Goal: Task Accomplishment & Management: Use online tool/utility

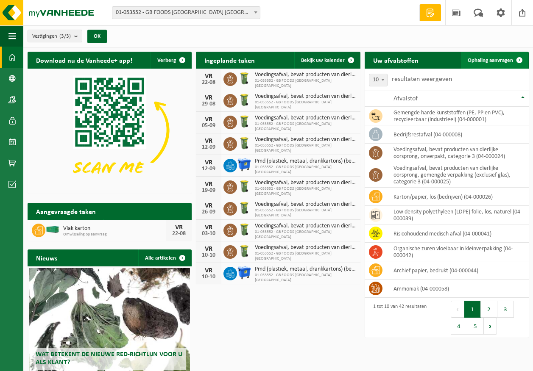
click at [486, 64] on link "Ophaling aanvragen" at bounding box center [494, 60] width 67 height 17
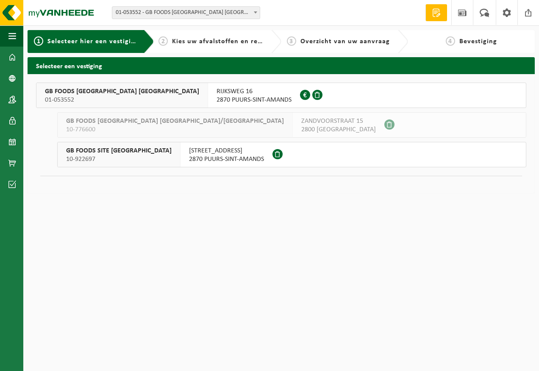
click at [112, 89] on div "GB FOODS BELGIUM NV 01-053552" at bounding box center [122, 95] width 172 height 25
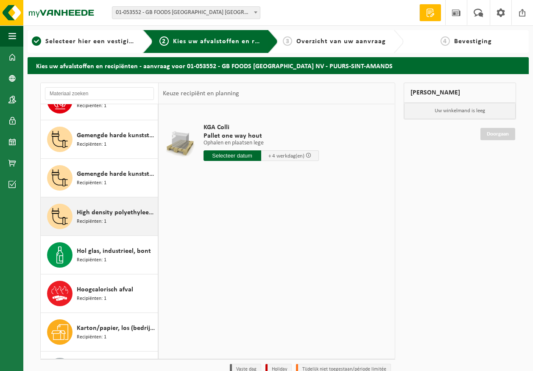
scroll to position [297, 0]
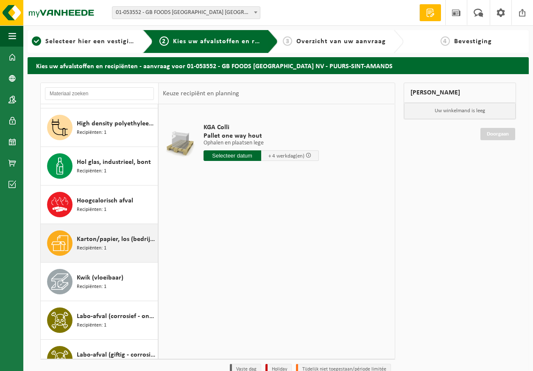
click at [98, 247] on span "Recipiënten: 1" at bounding box center [92, 248] width 30 height 8
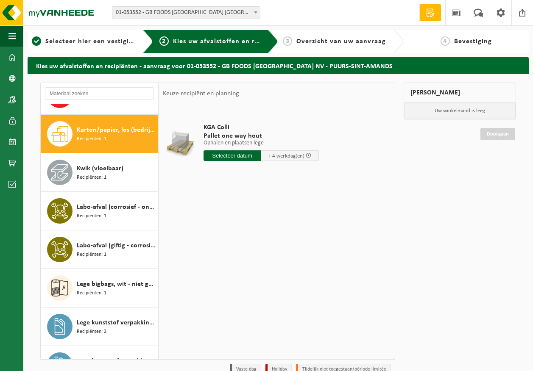
scroll to position [501, 0]
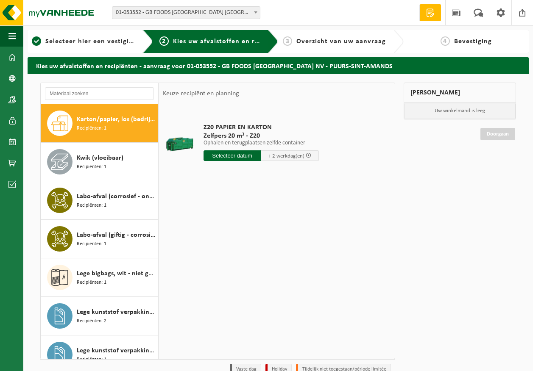
click at [254, 136] on span "Zelfpers 20 m³ - Z20" at bounding box center [260, 136] width 115 height 8
click at [242, 152] on input "text" at bounding box center [232, 155] width 58 height 11
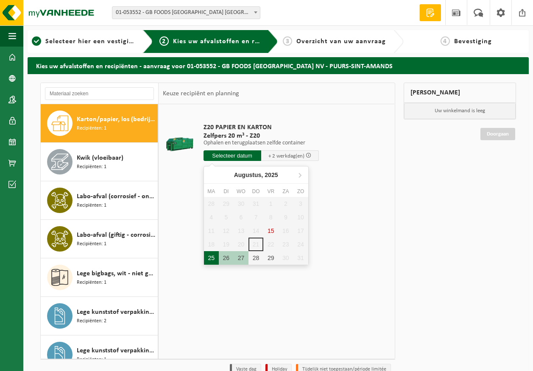
click at [215, 258] on div "25" at bounding box center [211, 258] width 15 height 14
type input "Van 2025-08-25"
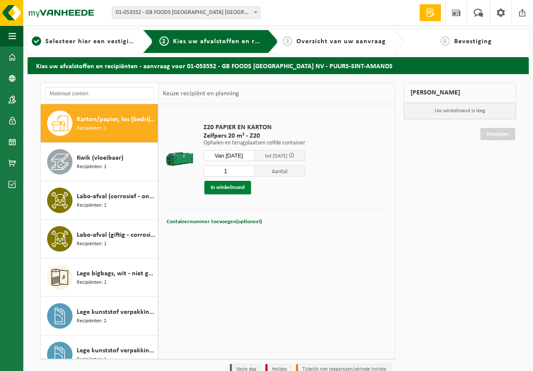
click at [240, 189] on button "In winkelmand" at bounding box center [227, 188] width 47 height 14
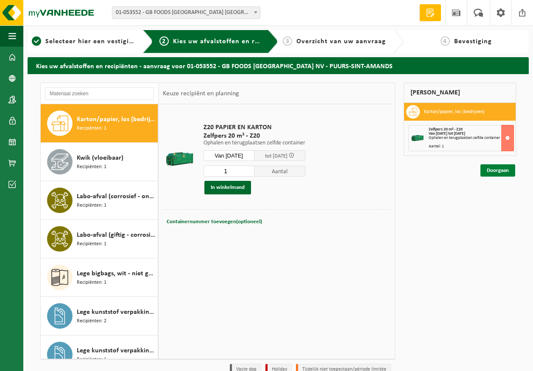
click at [494, 170] on link "Doorgaan" at bounding box center [497, 170] width 35 height 12
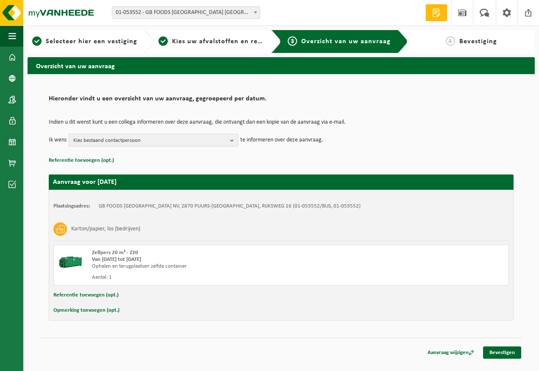
click at [183, 137] on span "Kies bestaand contactpersoon" at bounding box center [149, 140] width 153 height 13
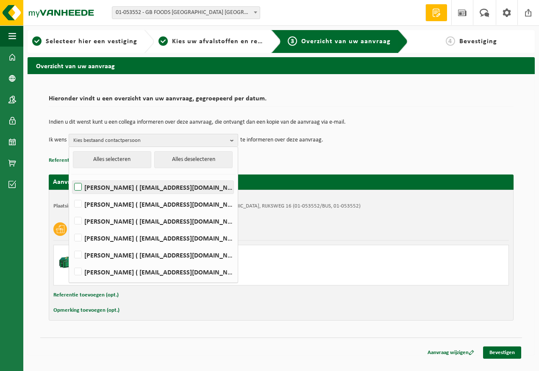
click at [131, 189] on label "Devy De Keersmaeker ( devy_dekeersmaeker@thegbfoods.com )" at bounding box center [152, 187] width 161 height 13
click at [71, 177] on input "Devy De Keersmaeker ( devy_dekeersmaeker@thegbfoods.com )" at bounding box center [71, 176] width 0 height 0
checkbox input "true"
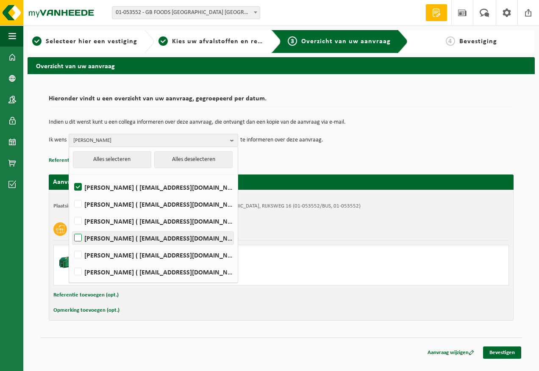
click at [118, 239] on label "Andre Reyniers ( andre_reyniers@thegbfoods.com )" at bounding box center [152, 238] width 161 height 13
click at [71, 228] on input "Andre Reyniers ( andre_reyniers@thegbfoods.com )" at bounding box center [71, 227] width 0 height 0
checkbox input "true"
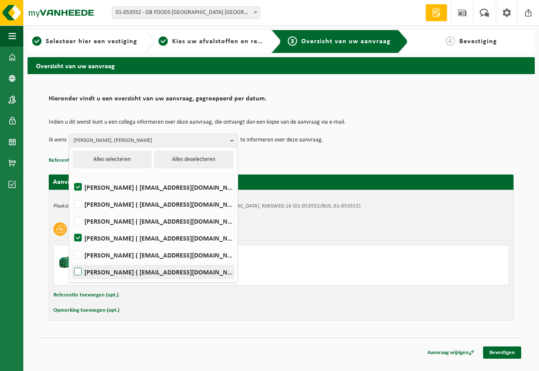
click at [118, 276] on label "Said Tizi ( said_tizi@thegbfoods.com )" at bounding box center [152, 272] width 161 height 13
click at [71, 261] on input "Said Tizi ( said_tizi@thegbfoods.com )" at bounding box center [71, 261] width 0 height 0
checkbox input "true"
click at [501, 353] on link "Bevestigen" at bounding box center [502, 353] width 38 height 12
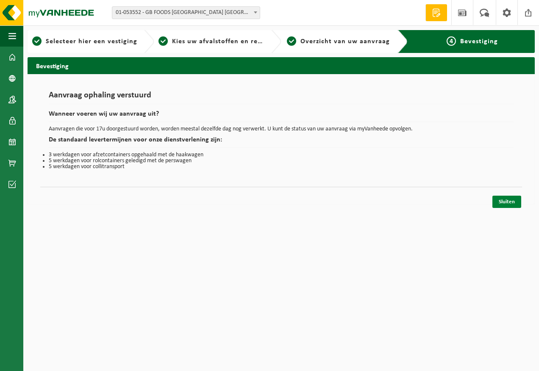
click at [507, 198] on link "Sluiten" at bounding box center [506, 202] width 29 height 12
